Goal: Navigation & Orientation: Find specific page/section

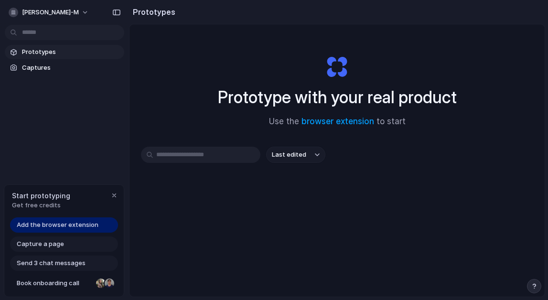
click at [63, 56] on span "Prototypes" at bounding box center [71, 52] width 98 height 10
click at [63, 67] on span "Captures" at bounding box center [71, 68] width 98 height 10
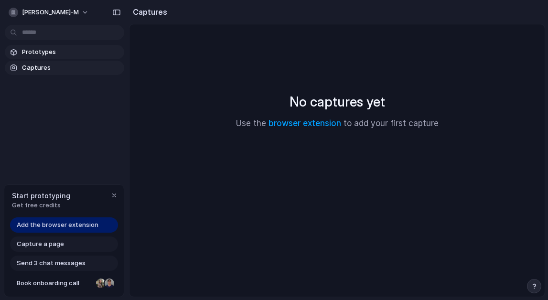
click at [68, 55] on span "Prototypes" at bounding box center [71, 52] width 98 height 10
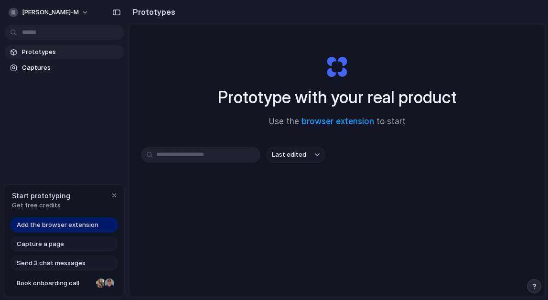
click at [214, 153] on input "text" at bounding box center [200, 155] width 119 height 16
click at [115, 194] on div "button" at bounding box center [114, 196] width 8 height 8
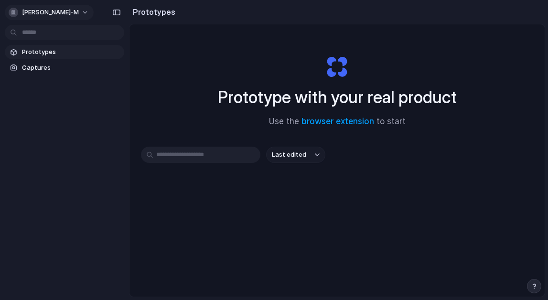
click at [48, 11] on button "[PERSON_NAME]-m" at bounding box center [49, 12] width 89 height 15
click at [54, 114] on div "Settings Invite members Change theme Sign out" at bounding box center [274, 150] width 548 height 300
click at [240, 157] on input "text" at bounding box center [200, 155] width 119 height 16
click at [329, 122] on link "browser extension" at bounding box center [337, 122] width 73 height 10
